Goal: Task Accomplishment & Management: Use online tool/utility

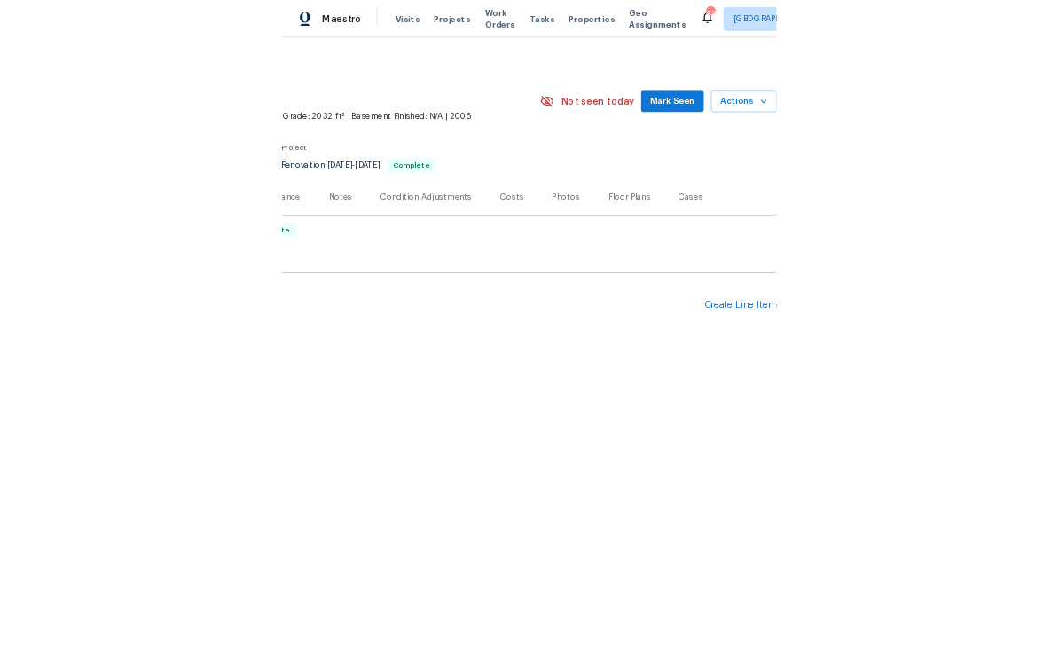
scroll to position [0, 263]
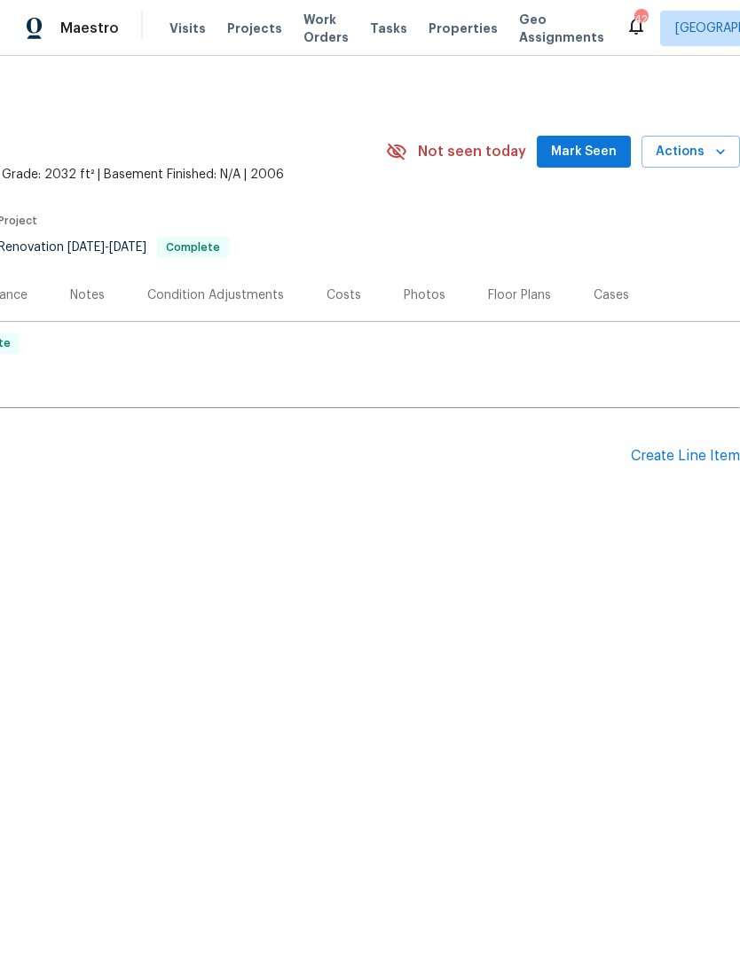
click at [578, 153] on span "Mark Seen" at bounding box center [584, 152] width 66 height 22
click at [696, 148] on span "Actions" at bounding box center [691, 152] width 70 height 22
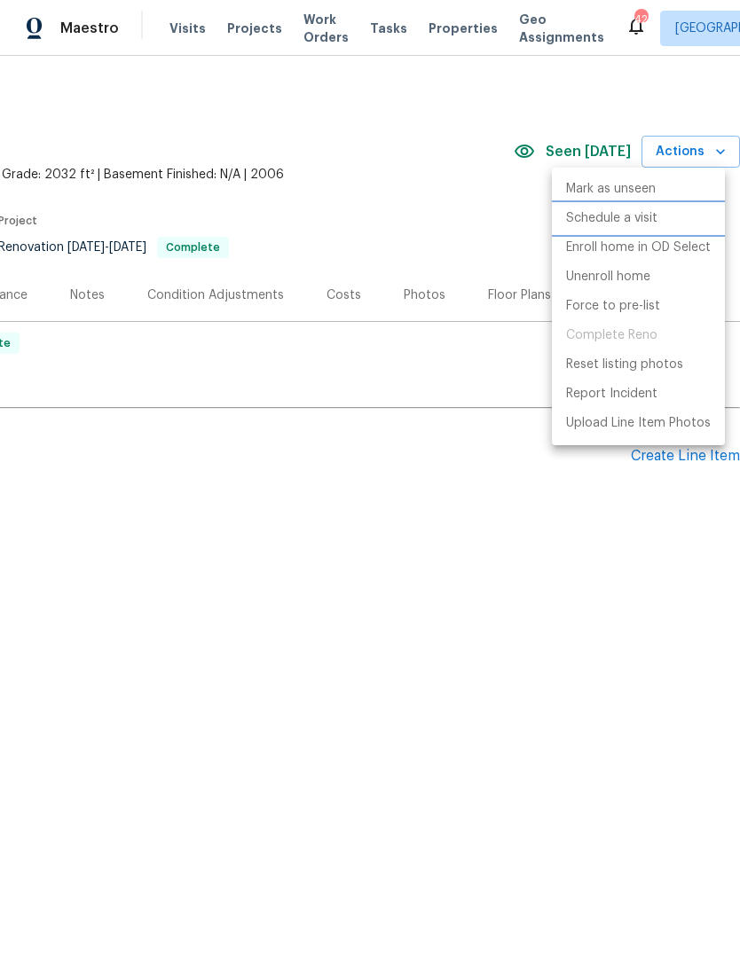
click at [634, 216] on p "Schedule a visit" at bounding box center [611, 218] width 91 height 19
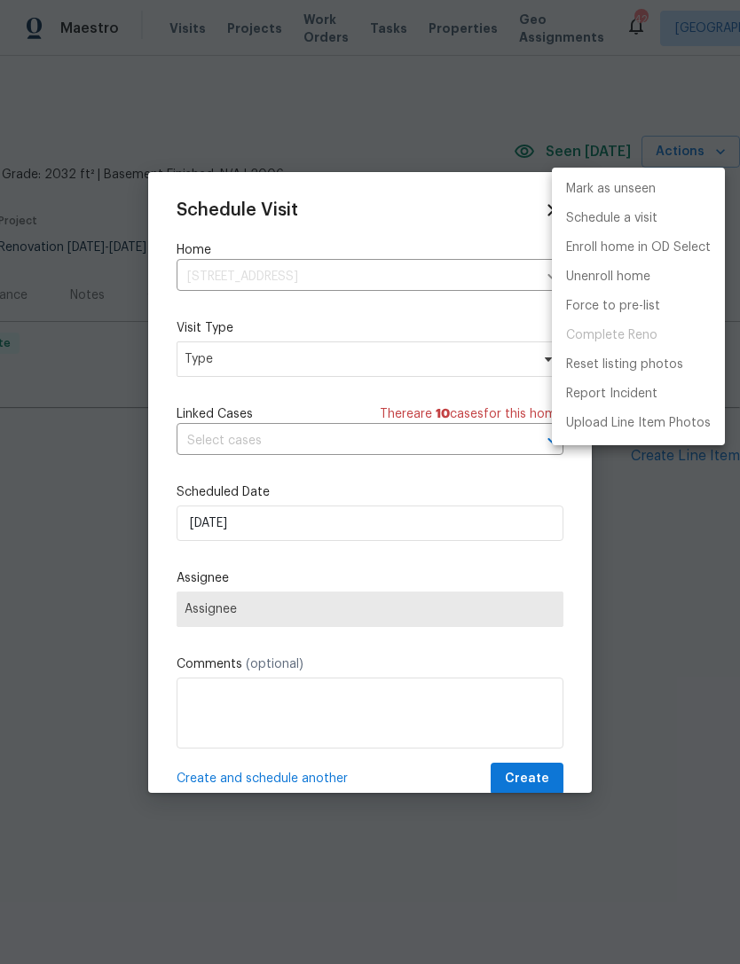
click at [383, 368] on div at bounding box center [370, 482] width 740 height 964
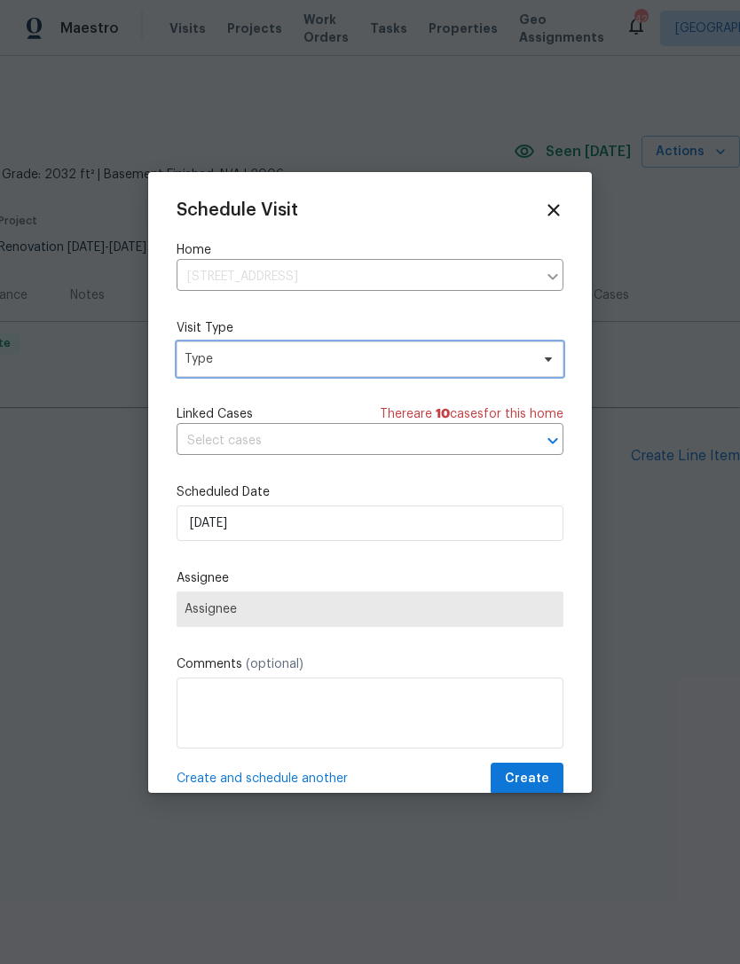
click at [374, 366] on span "Type" at bounding box center [357, 359] width 345 height 18
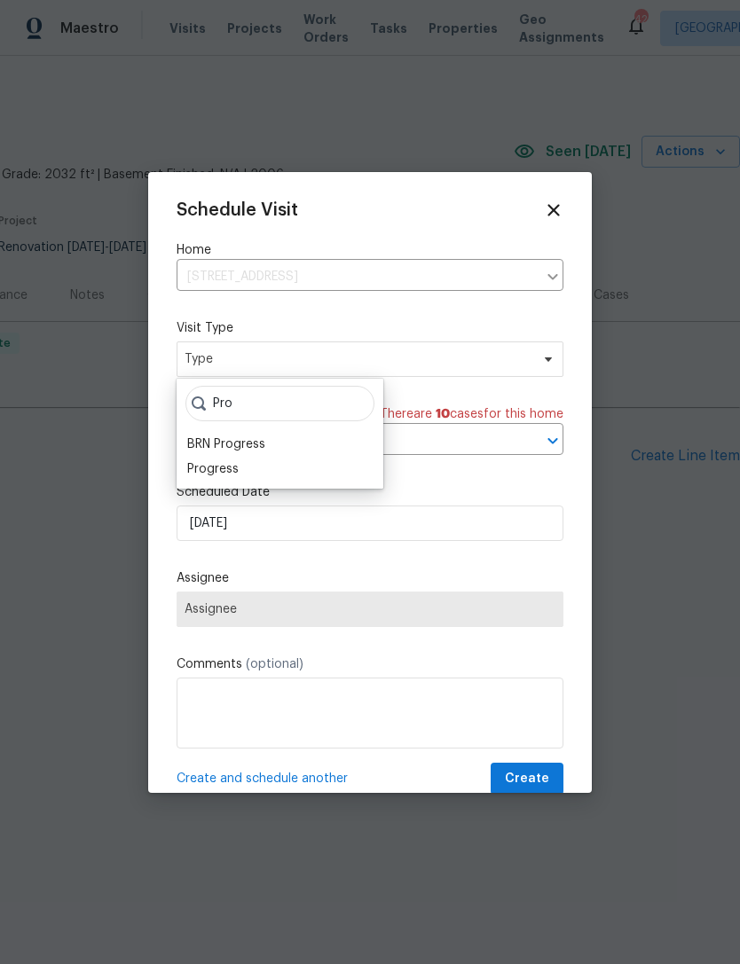
type input "Pro"
click at [271, 468] on div "Progress" at bounding box center [280, 469] width 196 height 25
click at [225, 470] on div "Progress" at bounding box center [212, 469] width 51 height 18
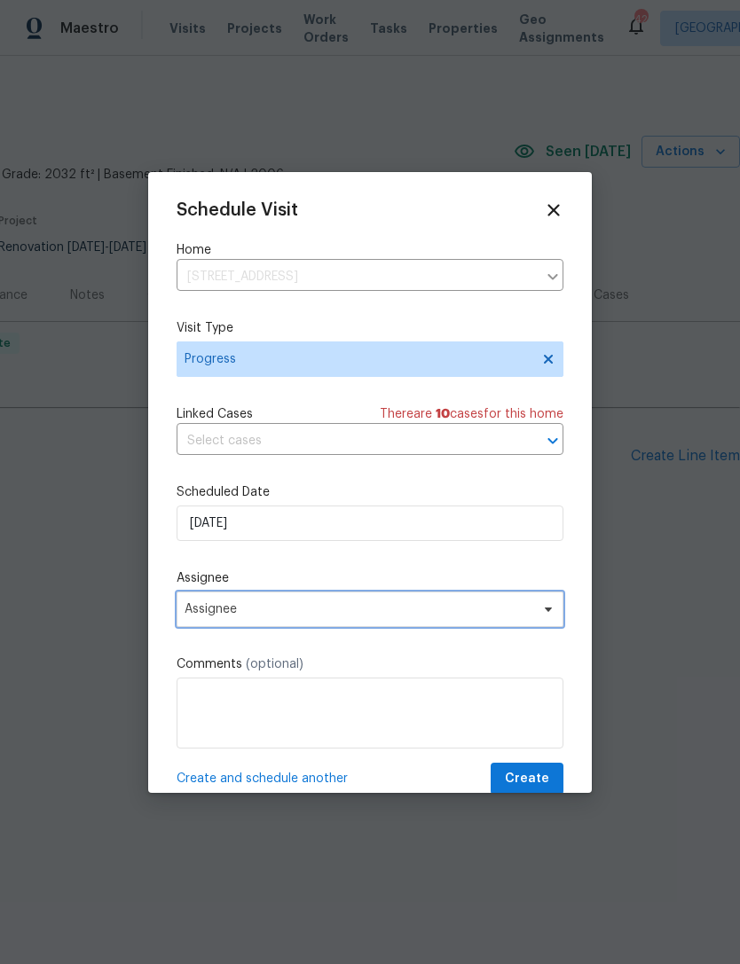
click at [304, 613] on span "Assignee" at bounding box center [359, 609] width 348 height 14
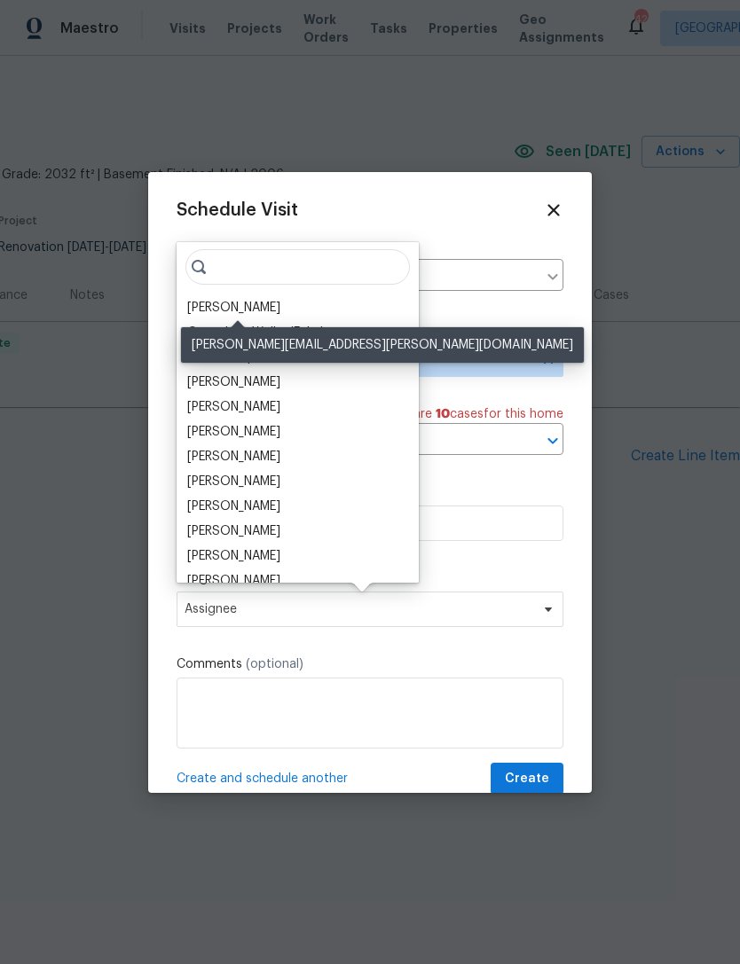
click at [265, 304] on div "[PERSON_NAME]" at bounding box center [233, 308] width 93 height 18
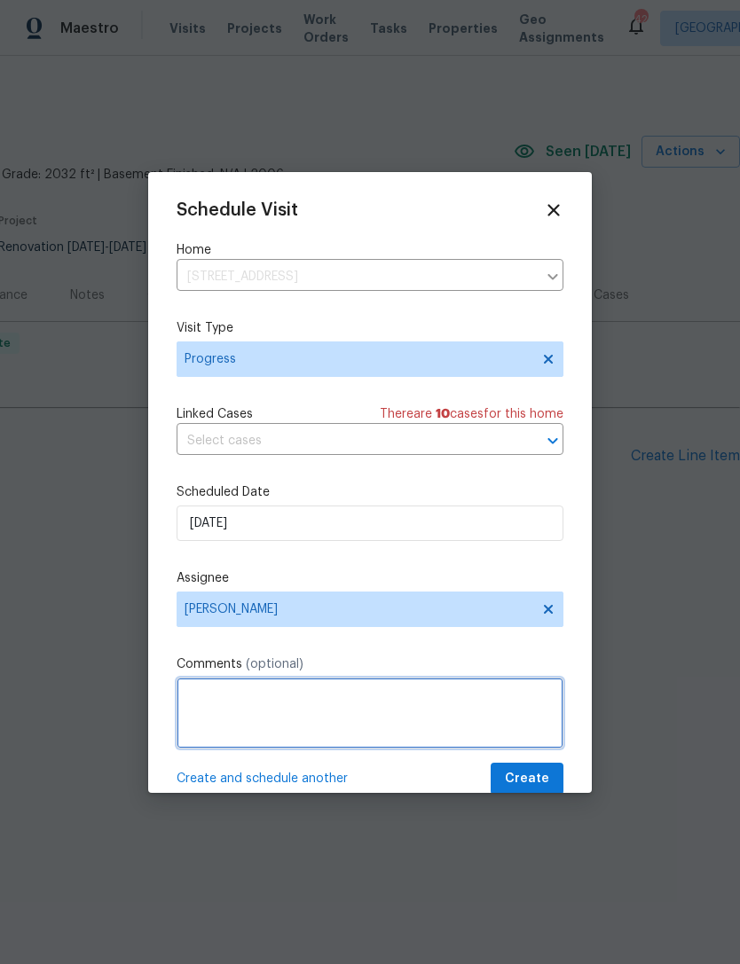
click at [476, 714] on textarea at bounding box center [370, 713] width 387 height 71
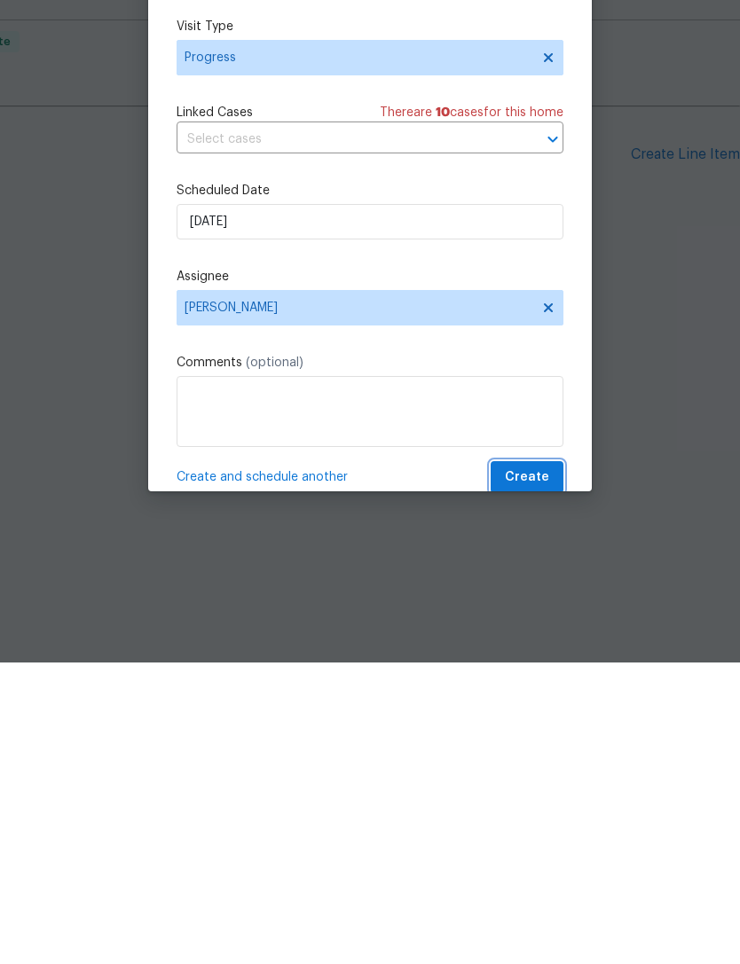
click at [536, 768] on span "Create" at bounding box center [527, 779] width 44 height 22
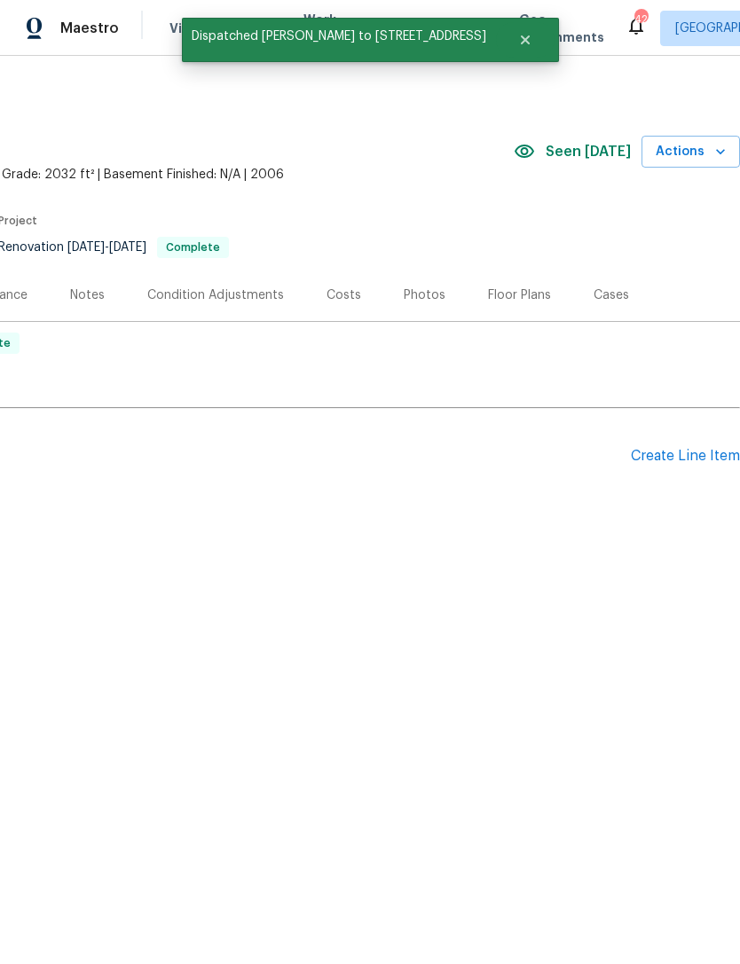
click at [83, 293] on div "Notes" at bounding box center [87, 296] width 35 height 18
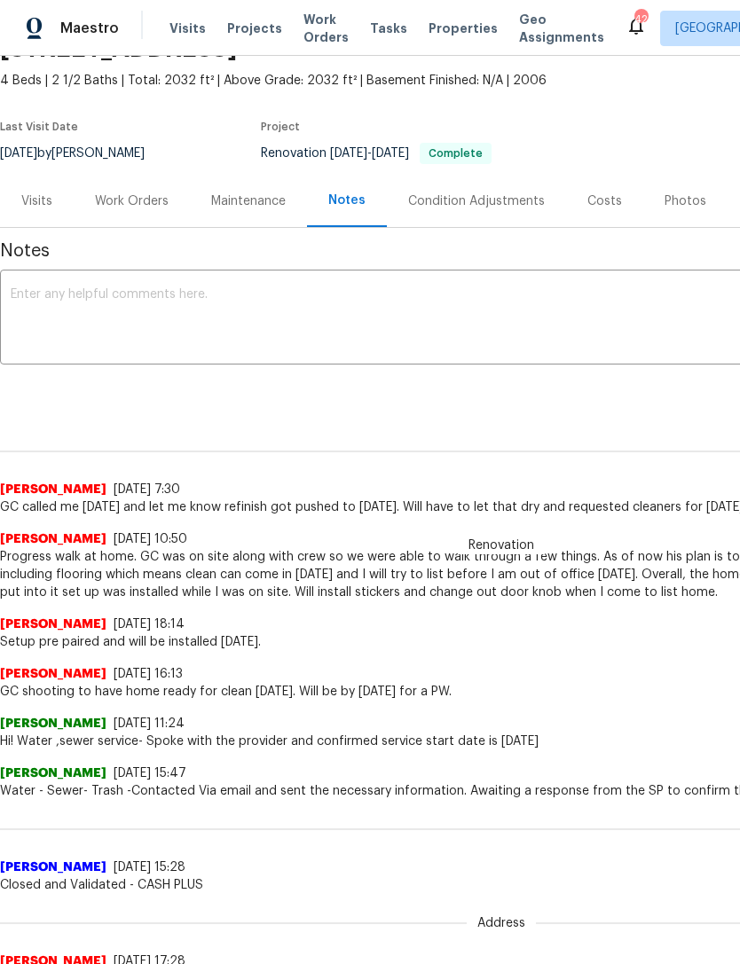
scroll to position [94, 0]
click at [52, 279] on div "x ​" at bounding box center [501, 319] width 1003 height 90
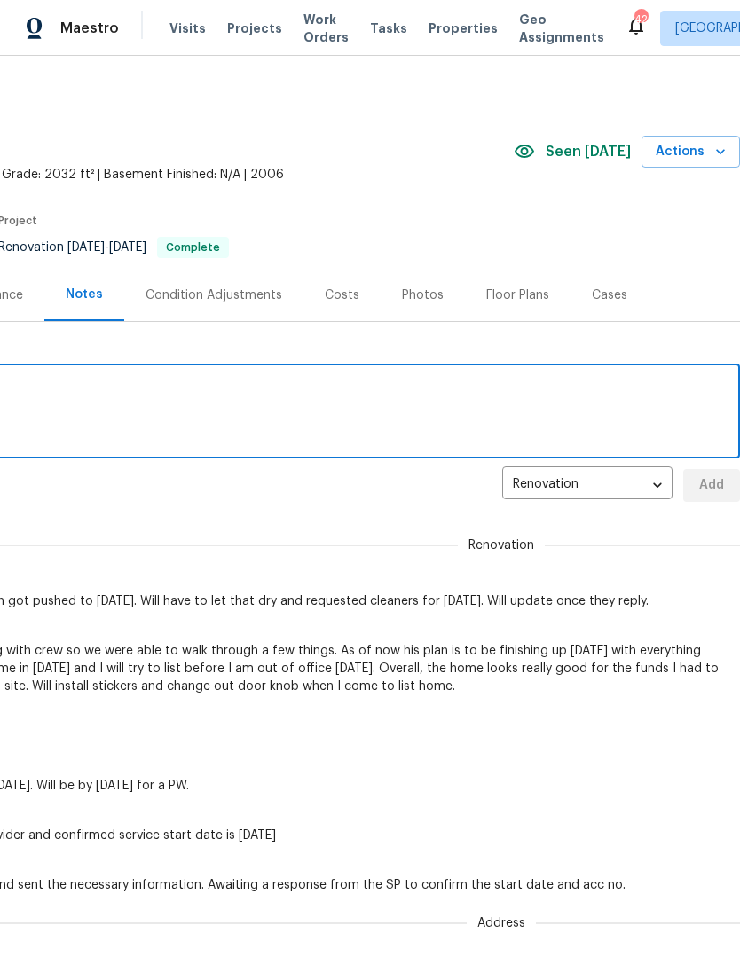
scroll to position [0, 0]
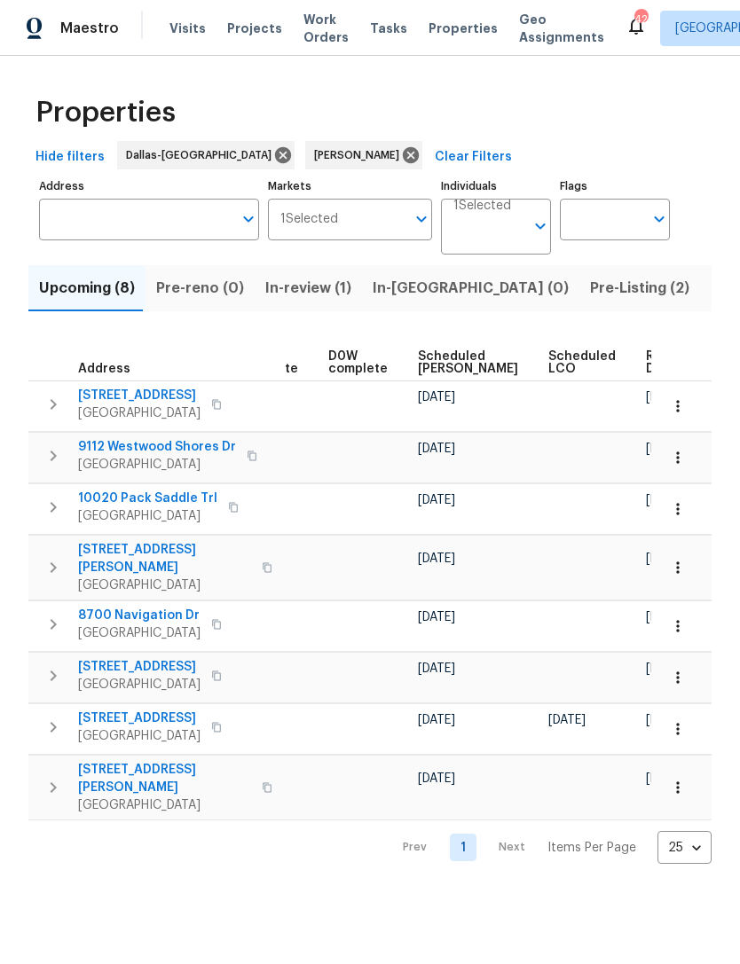
scroll to position [0, 446]
